Goal: Check status: Check status

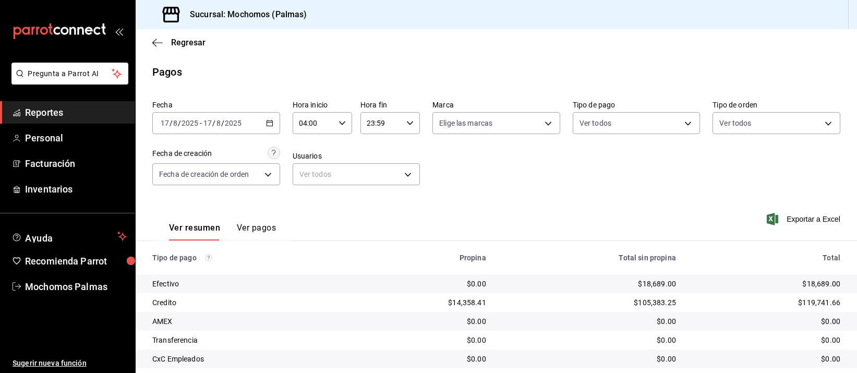
scroll to position [106, 0]
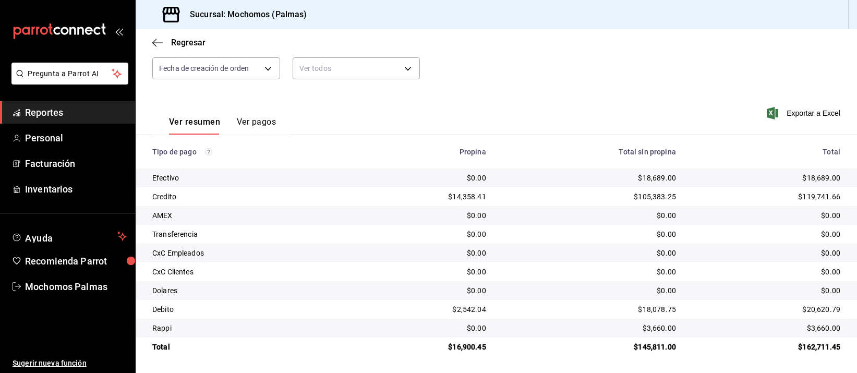
click at [558, 168] on td "$18,689.00" at bounding box center [589, 177] width 190 height 19
click at [546, 157] on th "Total sin propina" at bounding box center [589, 151] width 190 height 33
click at [597, 227] on td "$0.00" at bounding box center [589, 234] width 190 height 19
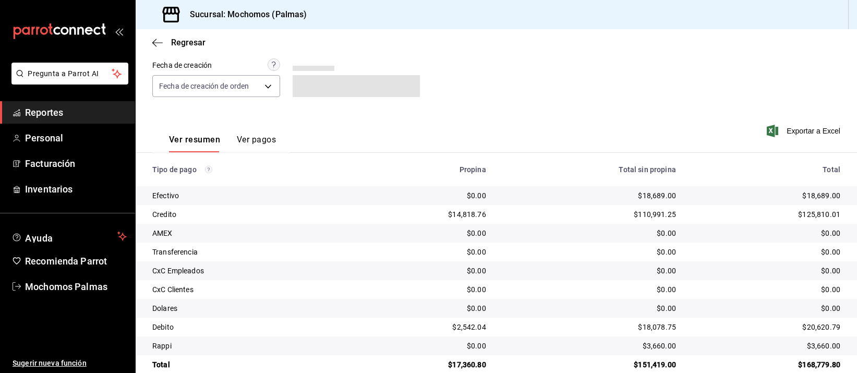
scroll to position [106, 0]
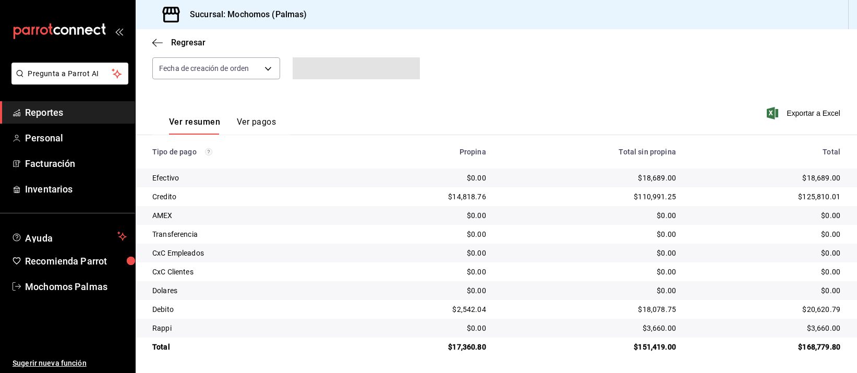
click at [575, 218] on div "$0.00" at bounding box center [589, 215] width 173 height 10
click at [562, 159] on th "Total sin propina" at bounding box center [589, 151] width 190 height 33
click at [561, 159] on th "Total sin propina" at bounding box center [589, 151] width 190 height 33
click at [594, 255] on div "$0.00" at bounding box center [589, 253] width 173 height 10
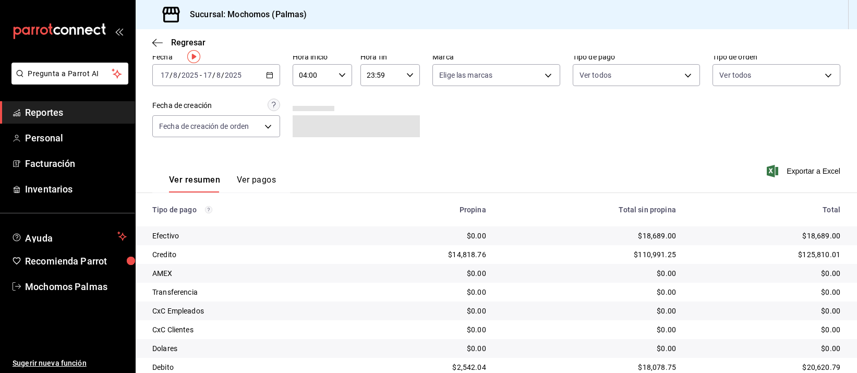
scroll to position [106, 0]
